Goal: Task Accomplishment & Management: Complete application form

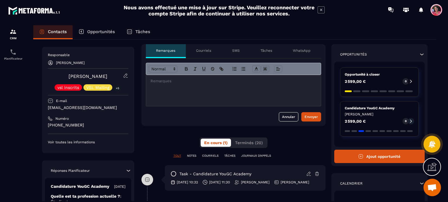
scroll to position [29, 0]
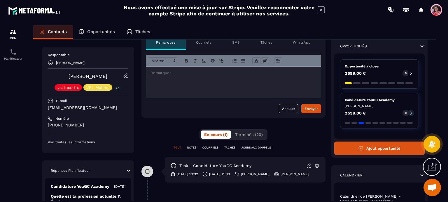
click at [126, 75] on icon at bounding box center [125, 75] width 1 height 1
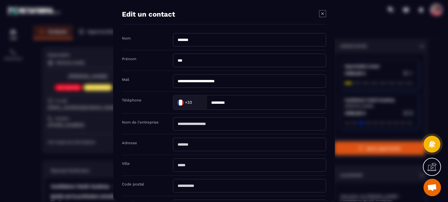
click at [321, 14] on icon "Modal window" at bounding box center [322, 14] width 2 height 2
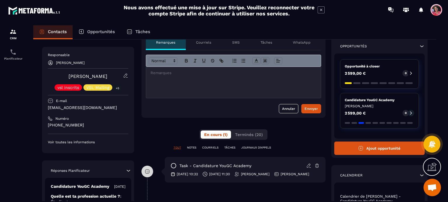
click at [270, 43] on p "Tâches" at bounding box center [266, 42] width 12 height 5
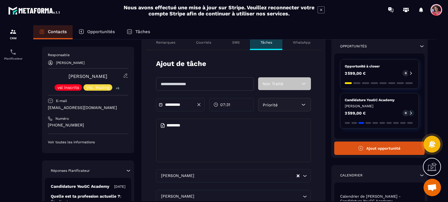
click at [201, 84] on input "text" at bounding box center [205, 84] width 98 height 13
type input "*"
click at [174, 44] on p "Remarques" at bounding box center [165, 42] width 19 height 5
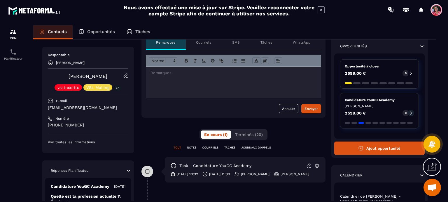
click at [194, 88] on div at bounding box center [233, 82] width 175 height 31
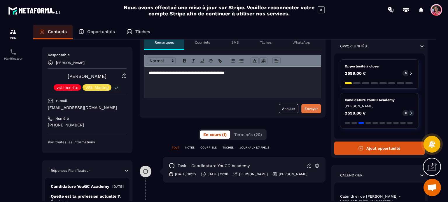
click at [314, 110] on div "Envoyer" at bounding box center [310, 109] width 13 height 6
